Goal: Navigation & Orientation: Find specific page/section

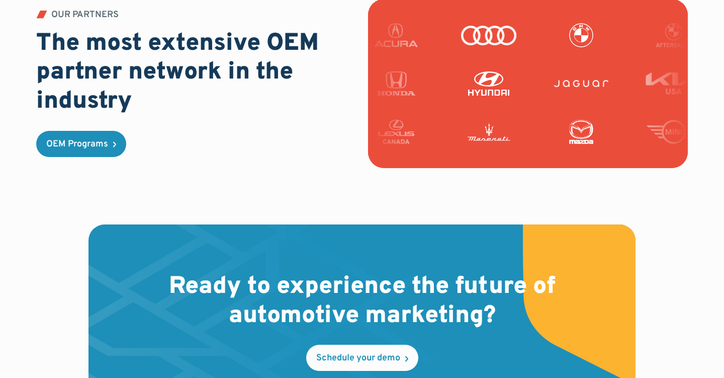
scroll to position [3054, 0]
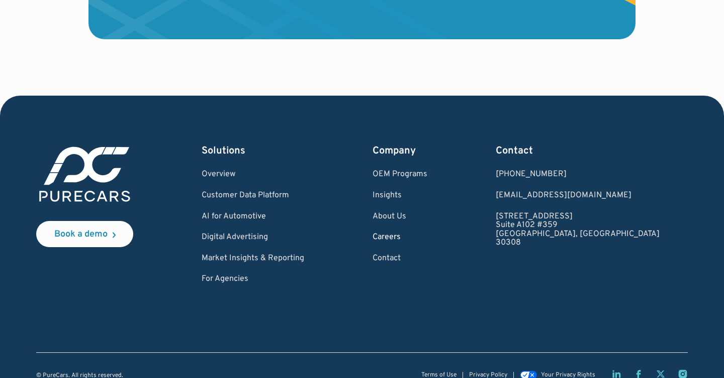
click at [428, 233] on link "Careers" at bounding box center [400, 237] width 55 height 9
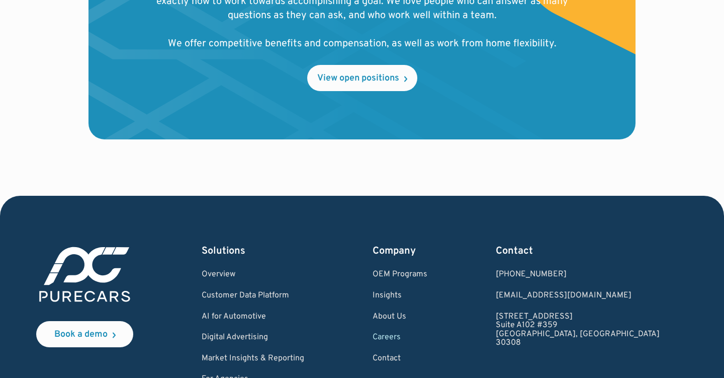
scroll to position [1210, 0]
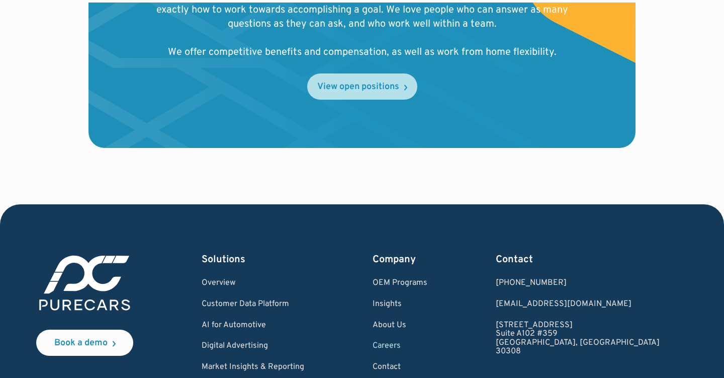
click at [353, 80] on link "View open positions" at bounding box center [362, 86] width 110 height 26
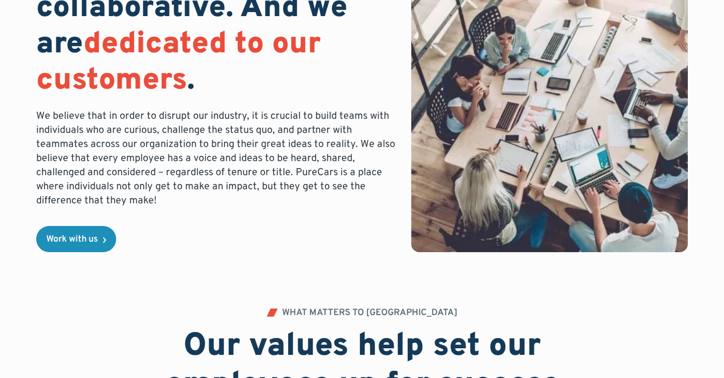
scroll to position [0, 0]
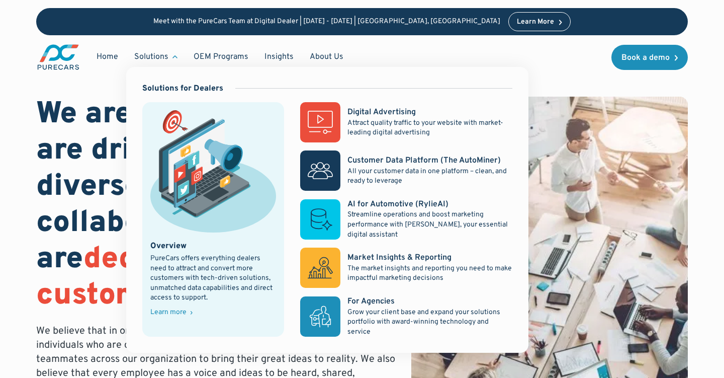
click at [154, 54] on div "Solutions" at bounding box center [151, 56] width 34 height 11
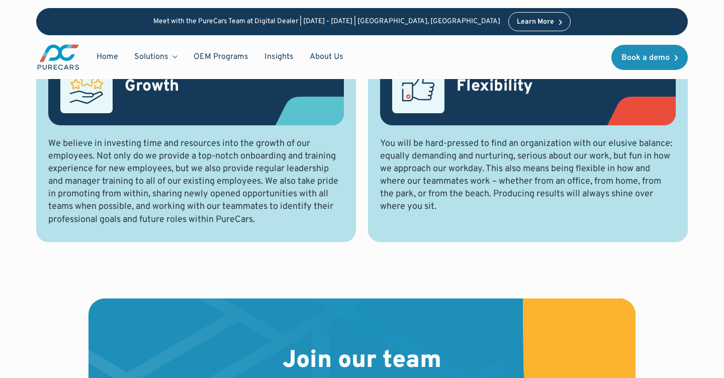
scroll to position [1336, 0]
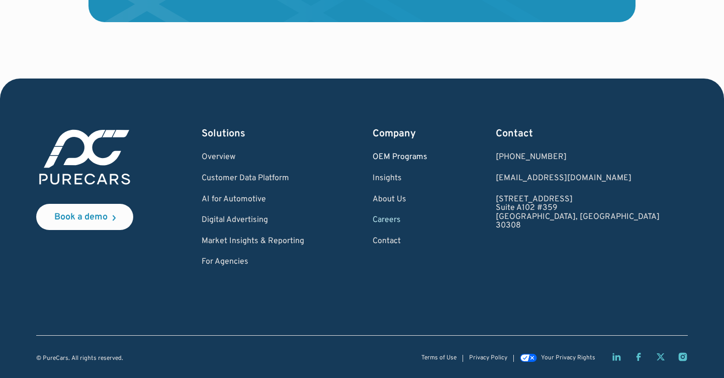
click at [428, 157] on link "OEM Programs" at bounding box center [400, 157] width 55 height 9
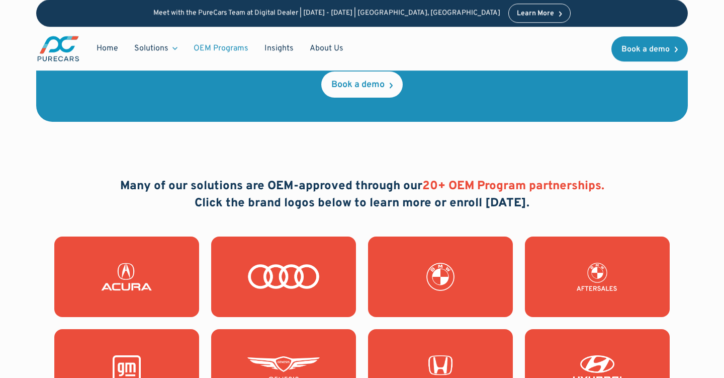
scroll to position [781, 0]
